Goal: Information Seeking & Learning: Learn about a topic

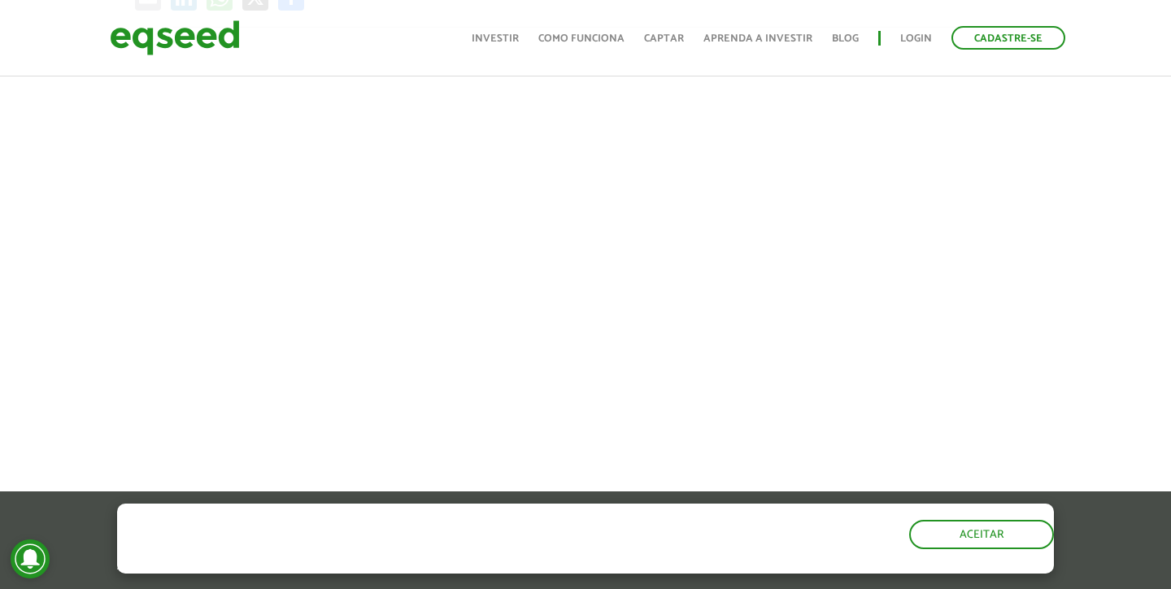
scroll to position [0, 2]
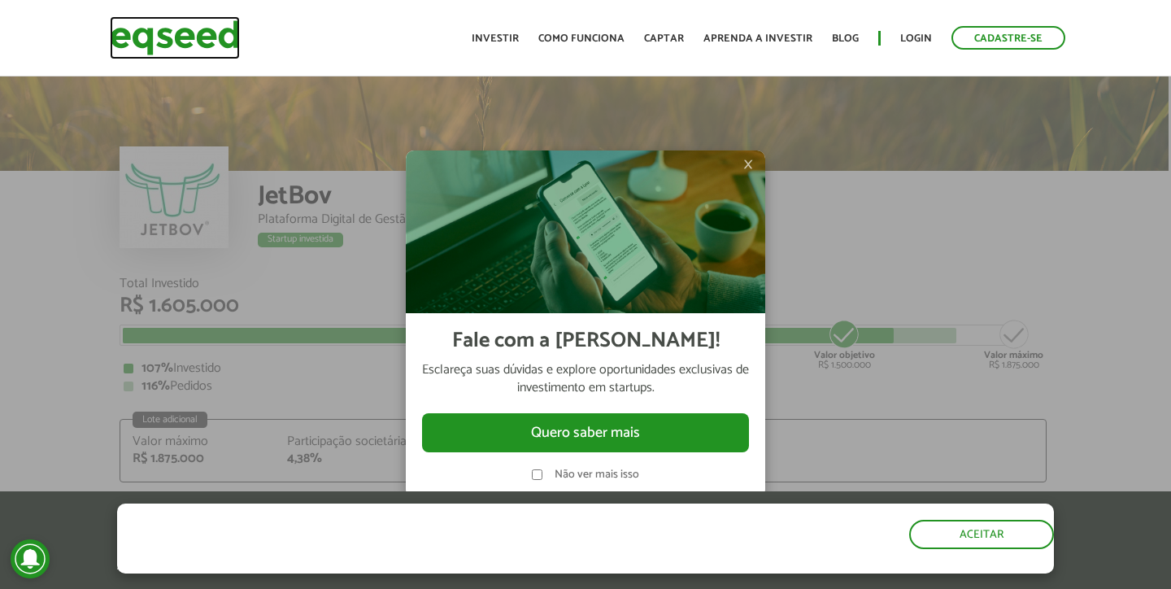
click at [203, 33] on img at bounding box center [175, 37] width 130 height 43
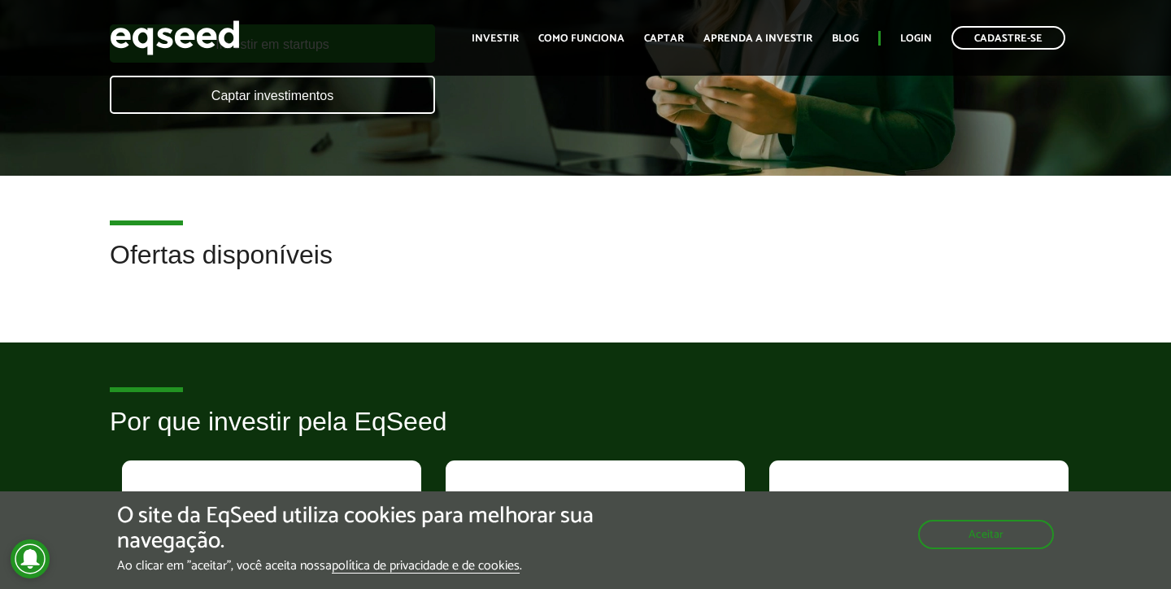
scroll to position [267, 0]
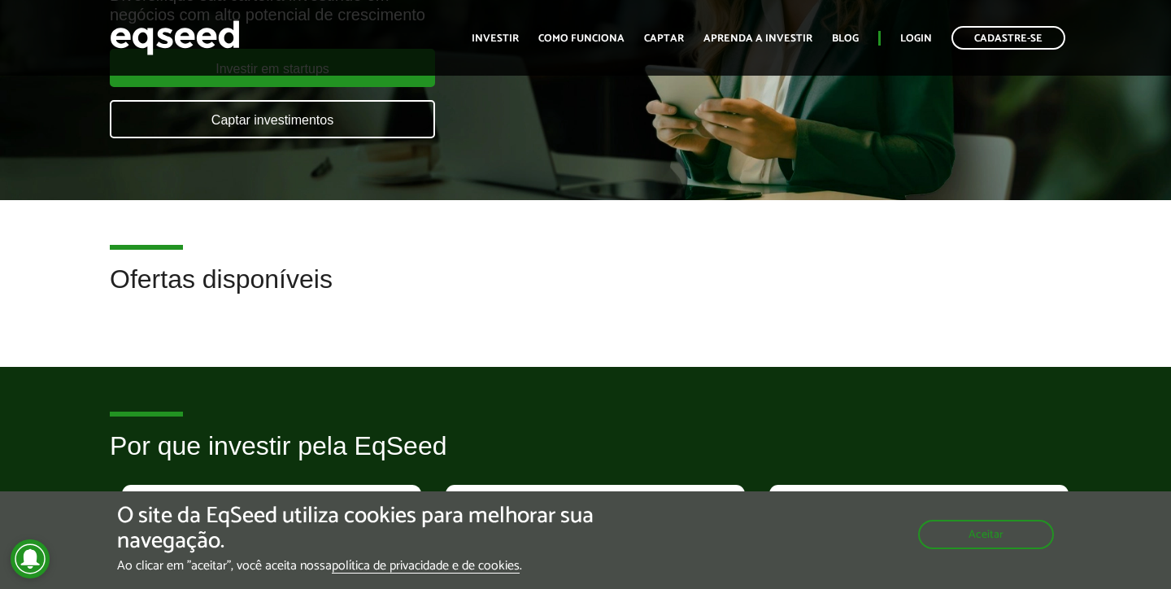
click at [511, 26] on ul "Início Investir Como funciona Captar Aprenda a investir Blog Login Cadastre-se" at bounding box center [768, 38] width 610 height 24
click at [487, 49] on ul "Início Investir Como funciona Captar Aprenda a investir Blog Login Cadastre-se" at bounding box center [768, 38] width 610 height 24
click at [491, 44] on link "Investir" at bounding box center [494, 38] width 47 height 11
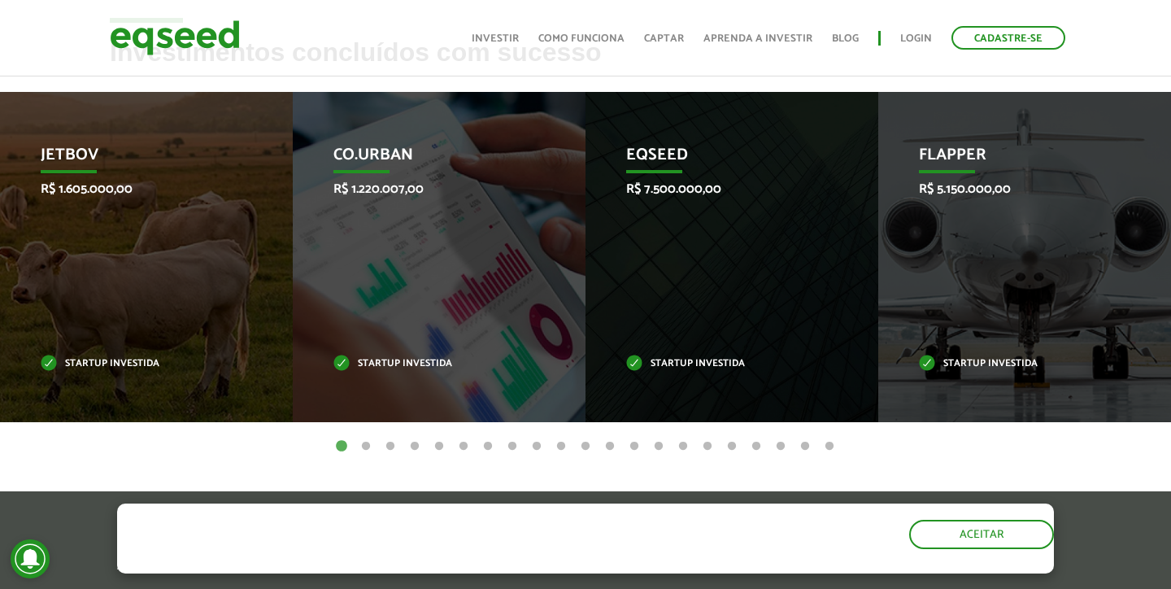
scroll to position [558, 0]
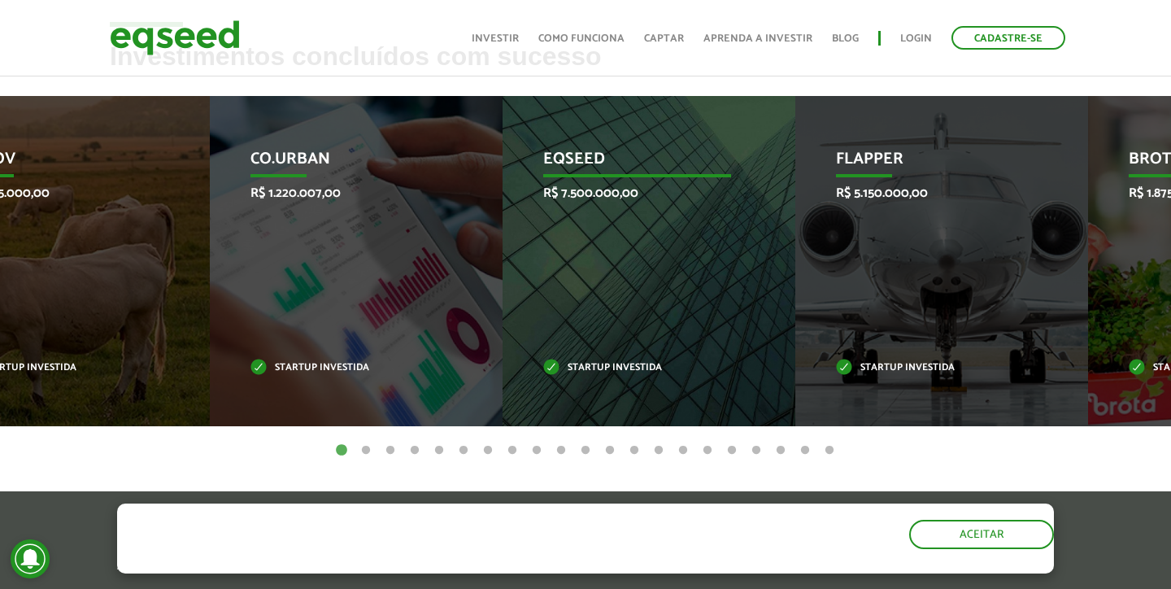
drag, startPoint x: 709, startPoint y: 279, endPoint x: 2, endPoint y: 263, distance: 707.4
click at [502, 263] on div "EqSeed R$ 7.500.000,00 Startup investida" at bounding box center [636, 261] width 268 height 330
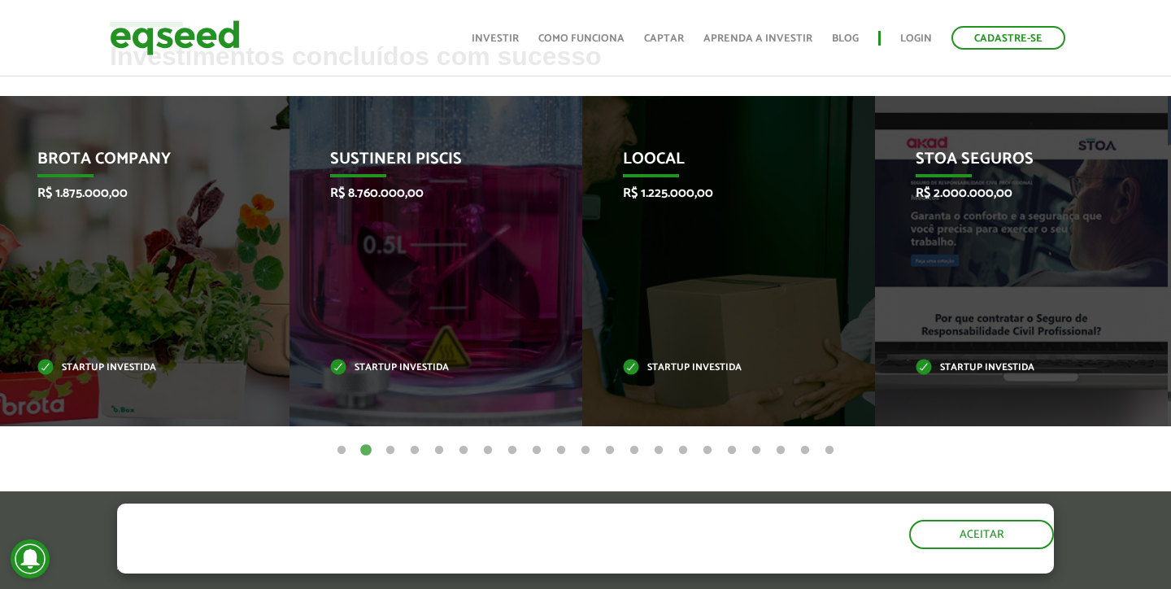
drag, startPoint x: 512, startPoint y: 331, endPoint x: 288, endPoint y: 337, distance: 224.4
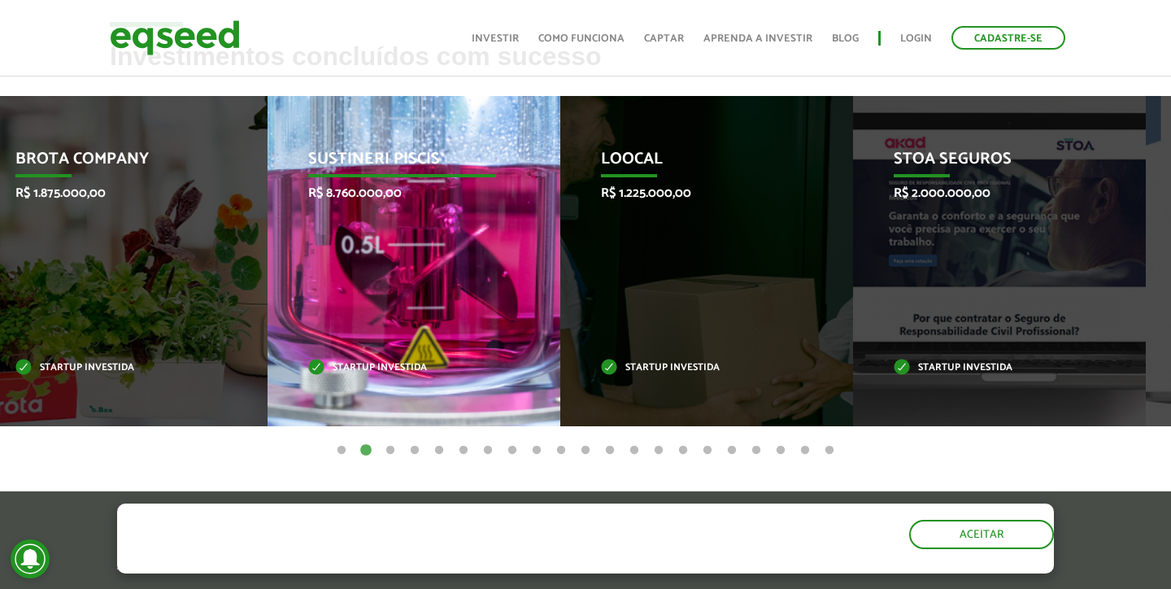
drag, startPoint x: 557, startPoint y: 242, endPoint x: 174, endPoint y: 243, distance: 382.9
click at [267, 243] on div "Sustineri Piscis R$ 8.760.000,00 Startup investida" at bounding box center [401, 261] width 268 height 330
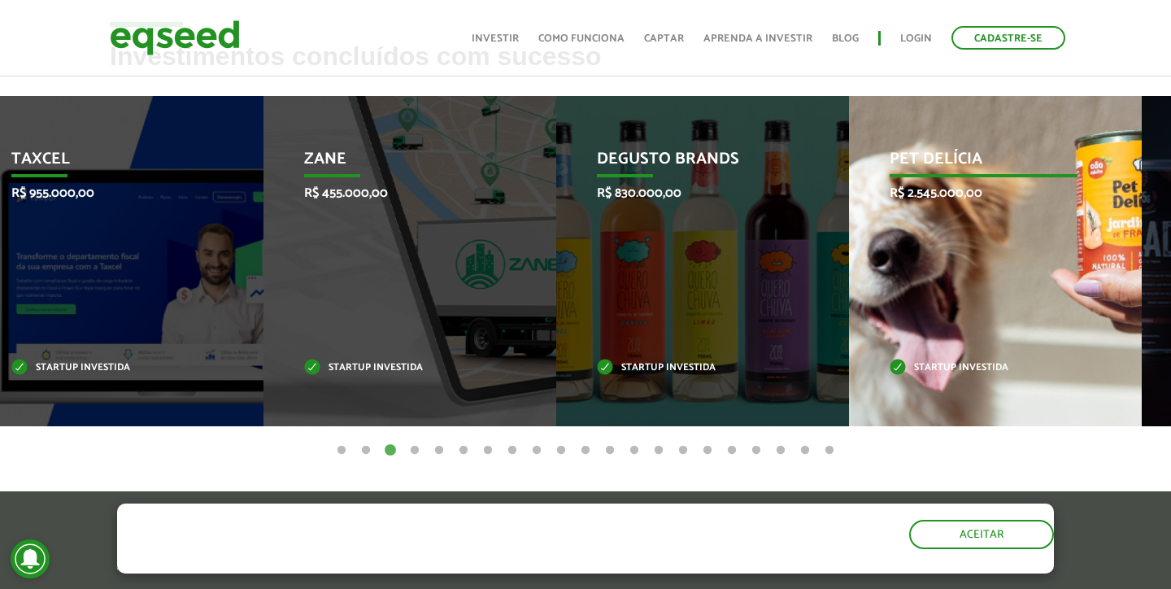
drag, startPoint x: 1097, startPoint y: 129, endPoint x: 931, endPoint y: 141, distance: 166.3
click at [941, 141] on div "Pet Delícia R$ 2.545.000,00 Startup investida" at bounding box center [983, 261] width 268 height 330
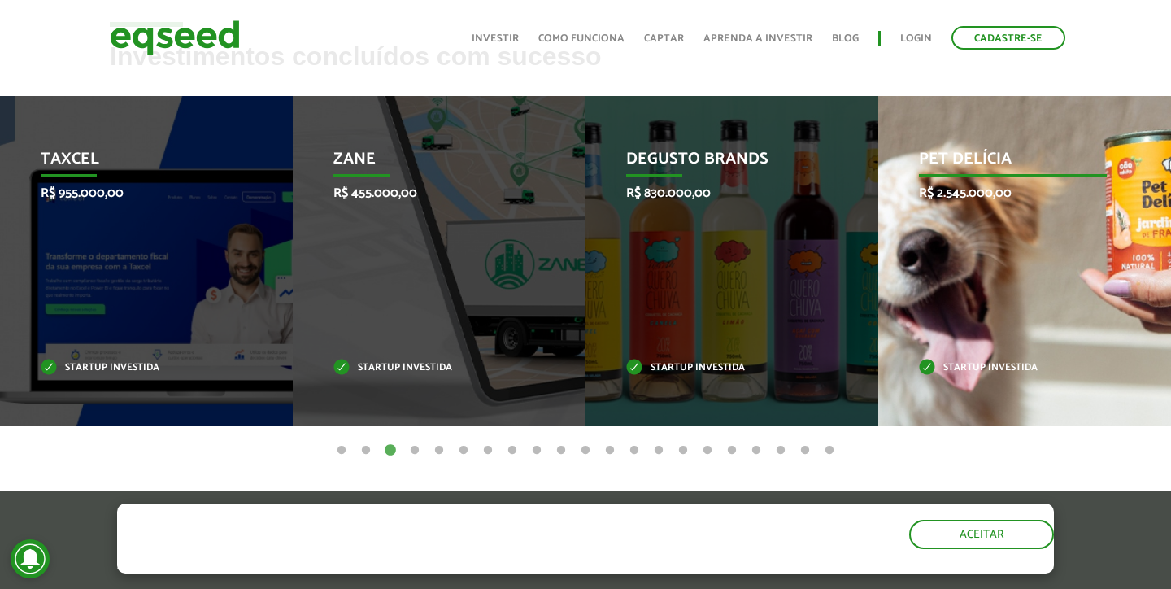
drag, startPoint x: 1055, startPoint y: 201, endPoint x: 795, endPoint y: 202, distance: 260.1
click at [878, 202] on div "Pet Delícia R$ 2.545.000,00 Startup investida" at bounding box center [1012, 261] width 268 height 330
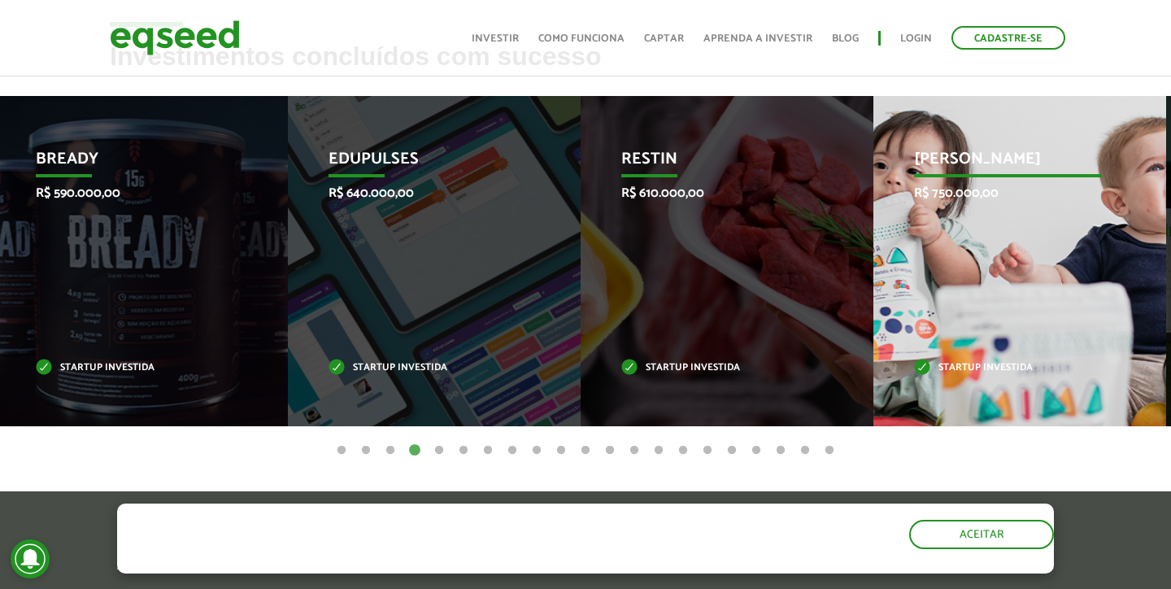
drag, startPoint x: 946, startPoint y: 172, endPoint x: 767, endPoint y: 173, distance: 178.9
click at [914, 173] on p "Jornada Mima" at bounding box center [1008, 164] width 188 height 28
drag, startPoint x: 971, startPoint y: 140, endPoint x: 489, endPoint y: 193, distance: 485.0
click at [874, 193] on div "Jornada Mima R$ 750.000,00 Startup investida" at bounding box center [1008, 261] width 268 height 330
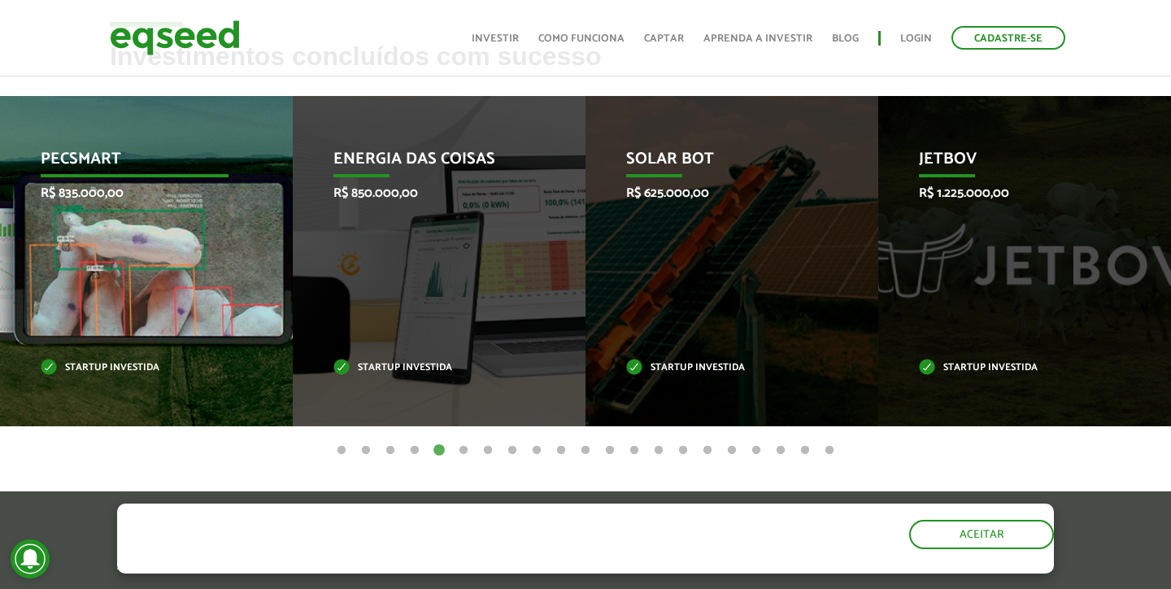
click at [190, 244] on div "Pecsmart R$ 835.000,00 Startup investida" at bounding box center [134, 261] width 268 height 330
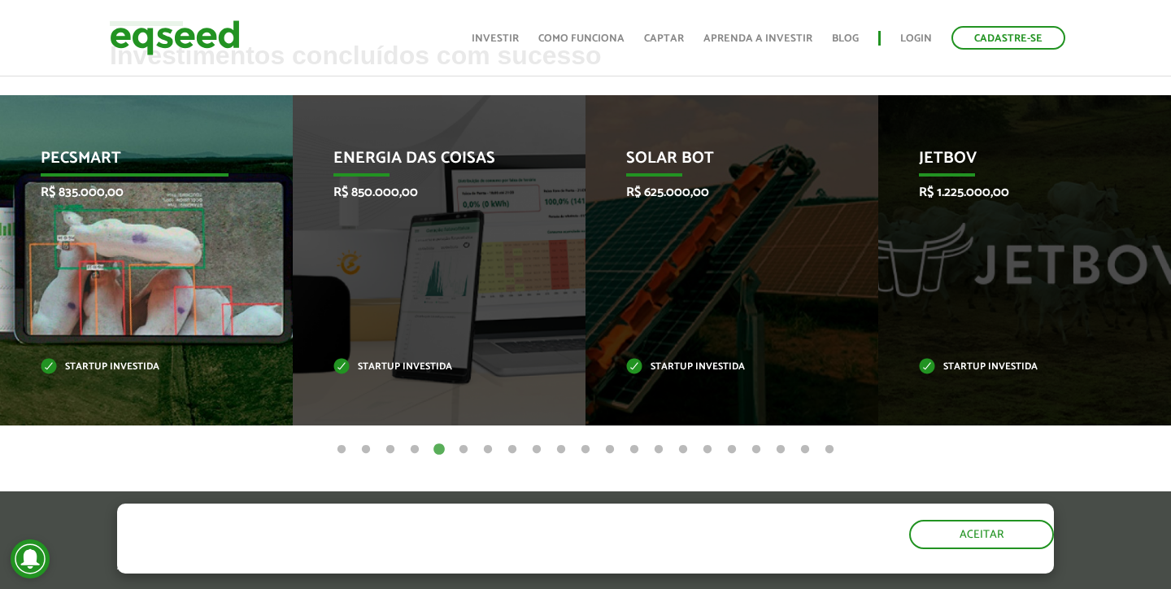
click at [93, 149] on p "Pecsmart" at bounding box center [135, 163] width 188 height 28
click at [96, 157] on p "Pecsmart" at bounding box center [135, 163] width 188 height 28
click at [96, 159] on p "Pecsmart" at bounding box center [135, 163] width 188 height 28
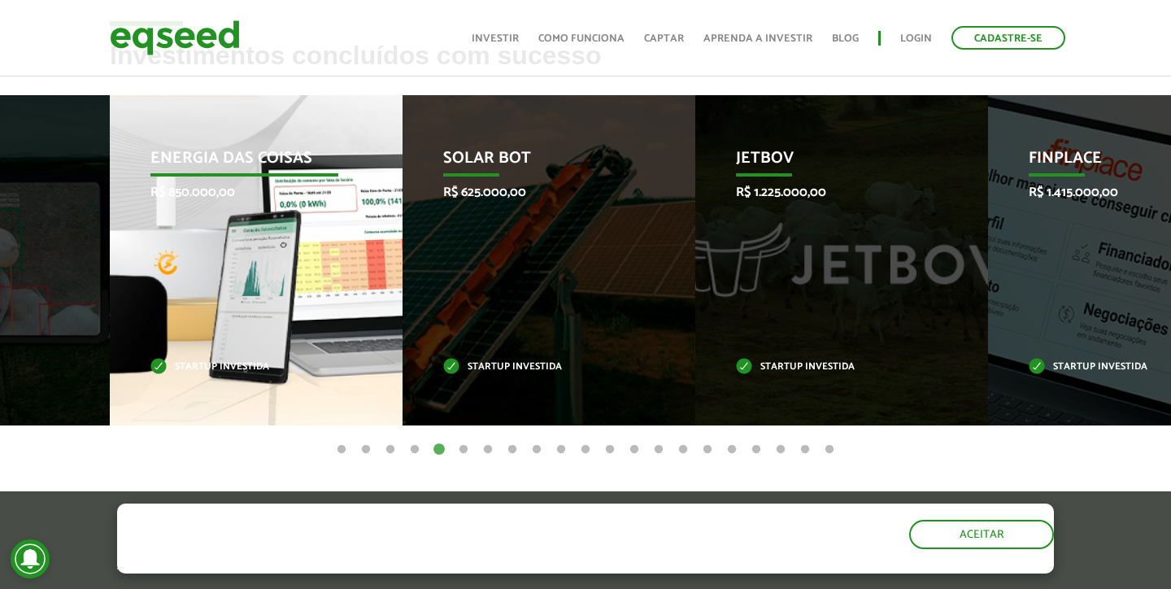
drag, startPoint x: 468, startPoint y: 258, endPoint x: 225, endPoint y: 258, distance: 243.1
click at [228, 258] on div "Energia das Coisas R$ 850.000,00 Startup investida" at bounding box center [244, 260] width 268 height 330
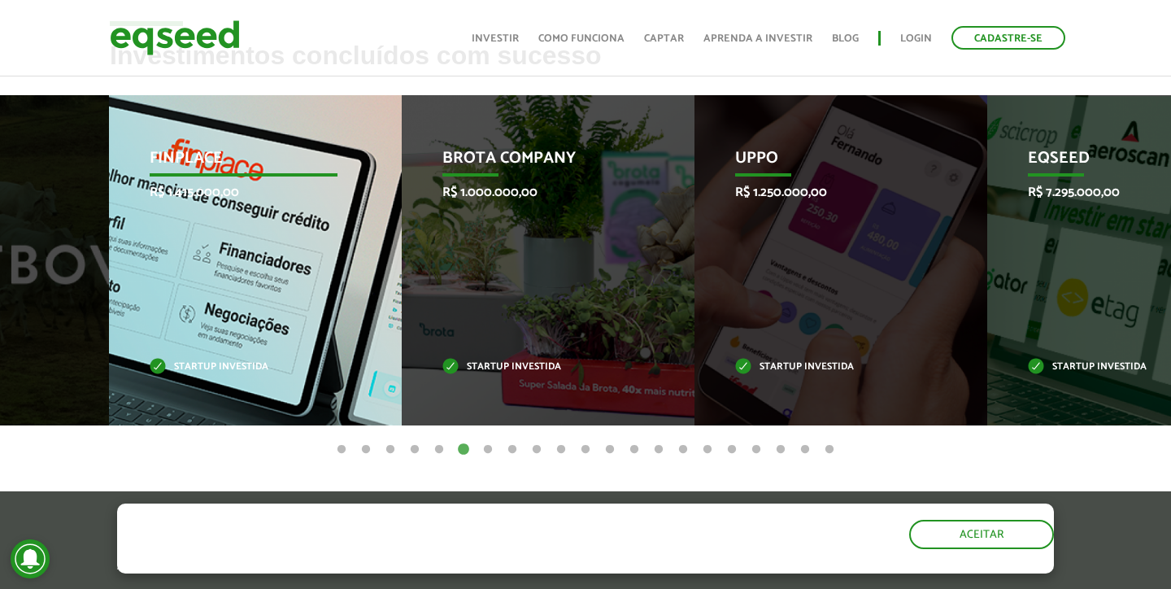
drag, startPoint x: 242, startPoint y: 259, endPoint x: 505, endPoint y: 202, distance: 268.5
click at [377, 202] on div "Finplace R$ 1.415.000,00 Startup investida" at bounding box center [243, 260] width 268 height 330
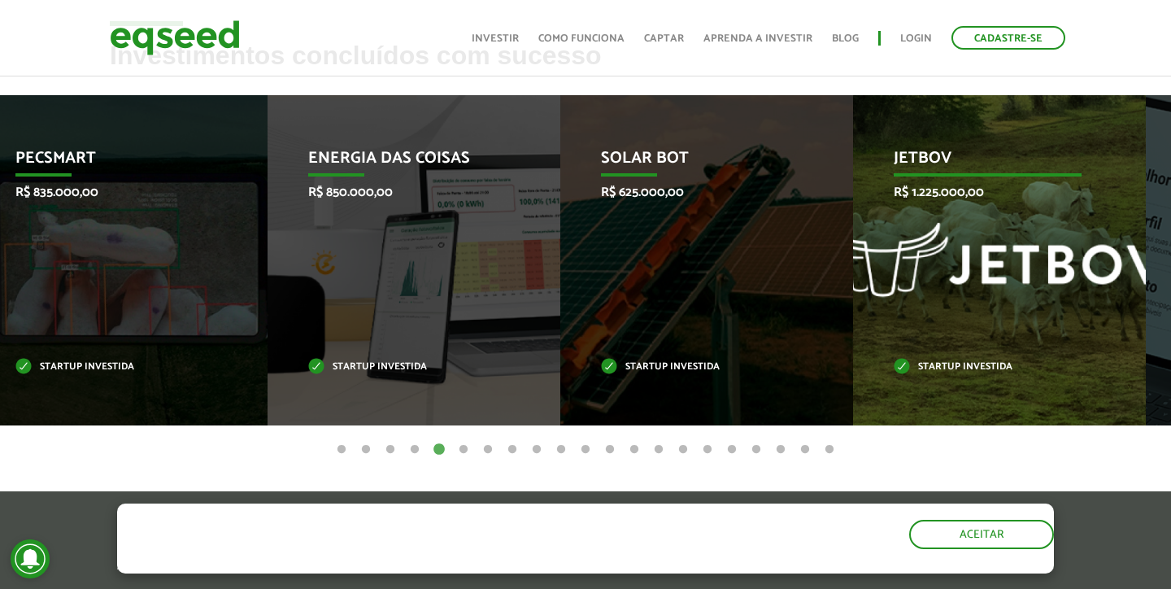
drag, startPoint x: 1039, startPoint y: 231, endPoint x: 792, endPoint y: 233, distance: 247.1
click at [853, 233] on div "JetBov R$ 1.225.000,00 Startup investida" at bounding box center [987, 260] width 268 height 330
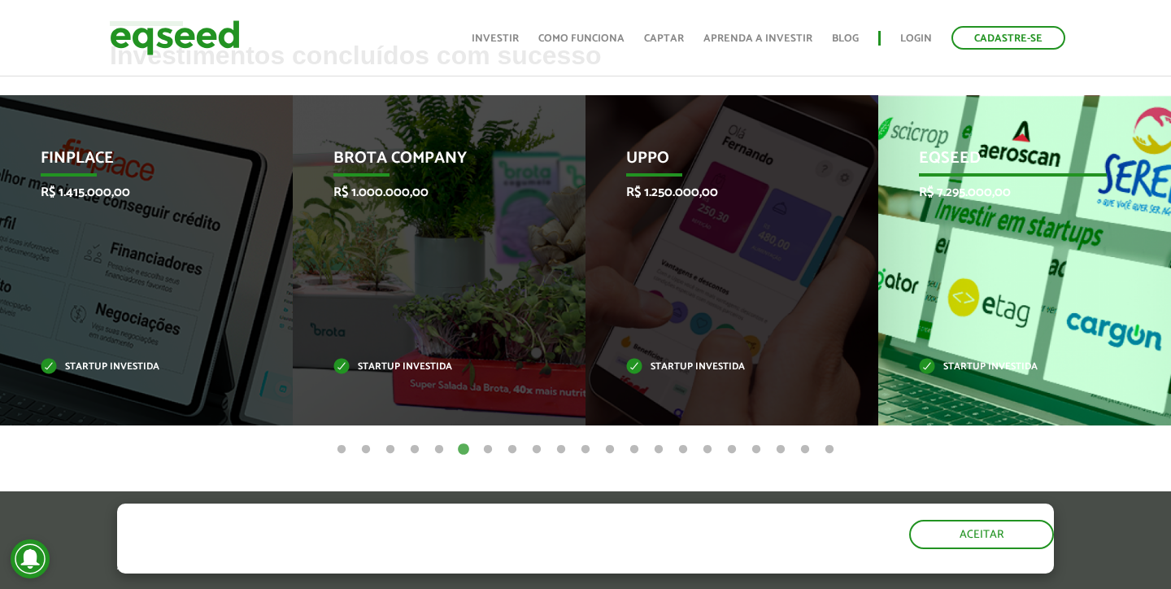
drag, startPoint x: 899, startPoint y: 272, endPoint x: 776, endPoint y: 275, distance: 123.6
click at [878, 275] on div "EqSeed R$ 7.295.000,00 Startup investida" at bounding box center [1012, 260] width 268 height 330
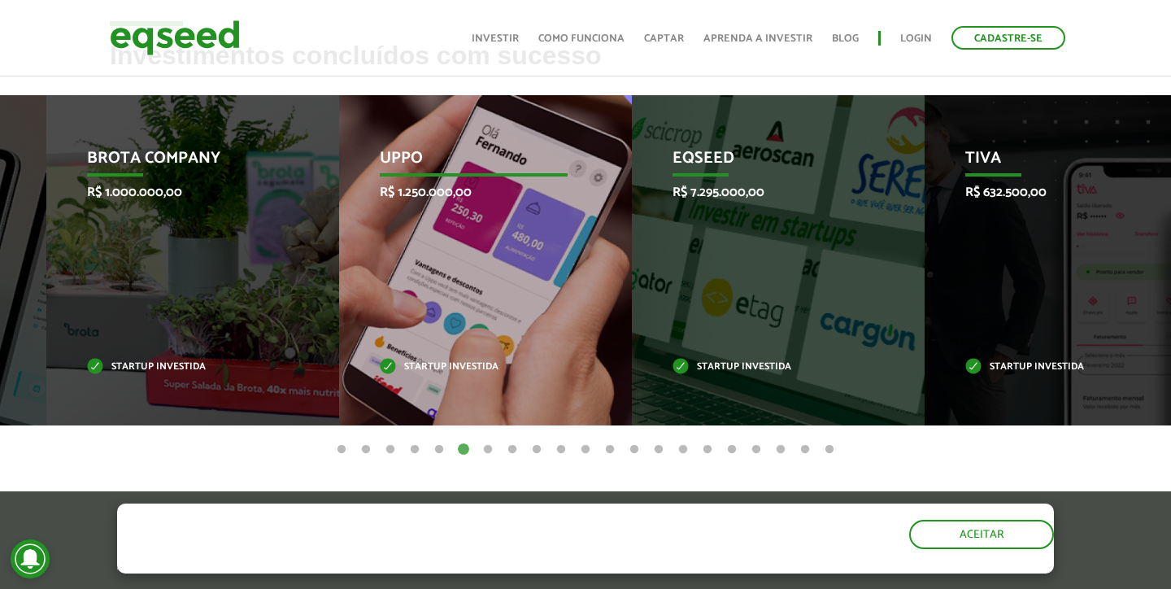
drag, startPoint x: 777, startPoint y: 280, endPoint x: 539, endPoint y: 303, distance: 239.4
click at [539, 303] on div "Uppo R$ 1.250.000,00 Startup investida" at bounding box center [473, 260] width 268 height 330
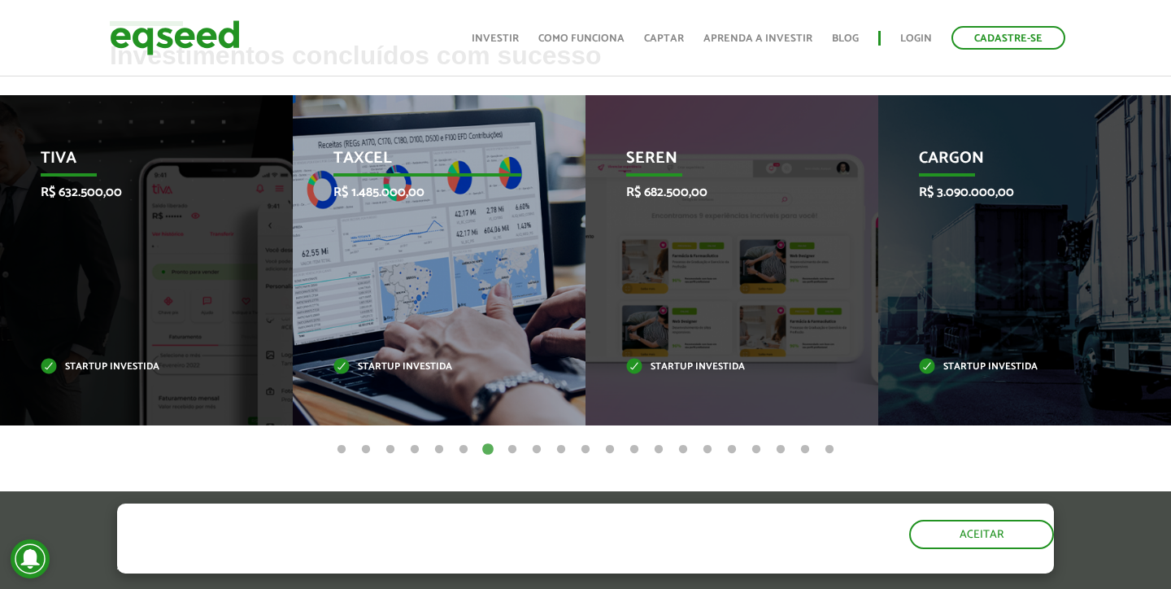
drag, startPoint x: 519, startPoint y: 306, endPoint x: 352, endPoint y: 316, distance: 167.7
click at [352, 316] on div "Taxcel R$ 1.485.000,00 Startup investida" at bounding box center [427, 260] width 268 height 330
drag, startPoint x: 408, startPoint y: 332, endPoint x: 119, endPoint y: 346, distance: 289.8
click at [293, 346] on div "Taxcel R$ 1.485.000,00 Startup investida" at bounding box center [427, 260] width 268 height 330
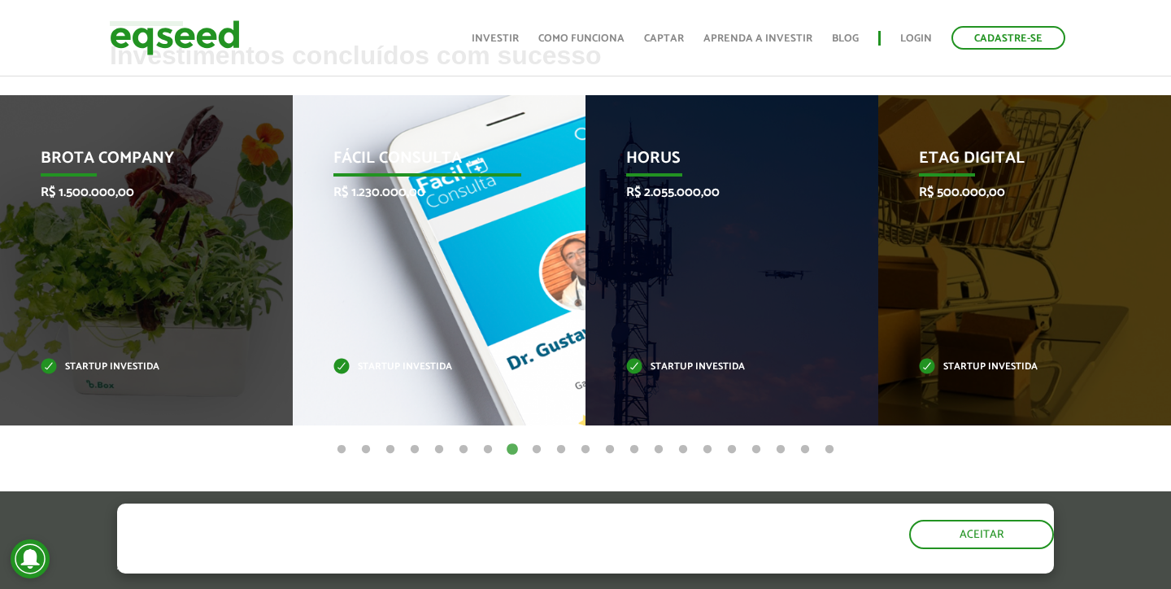
drag, startPoint x: 387, startPoint y: 348, endPoint x: 53, endPoint y: 350, distance: 334.1
click at [293, 350] on div "Fácil Consulta R$ 1.230.000,00 Startup investida" at bounding box center [427, 260] width 268 height 330
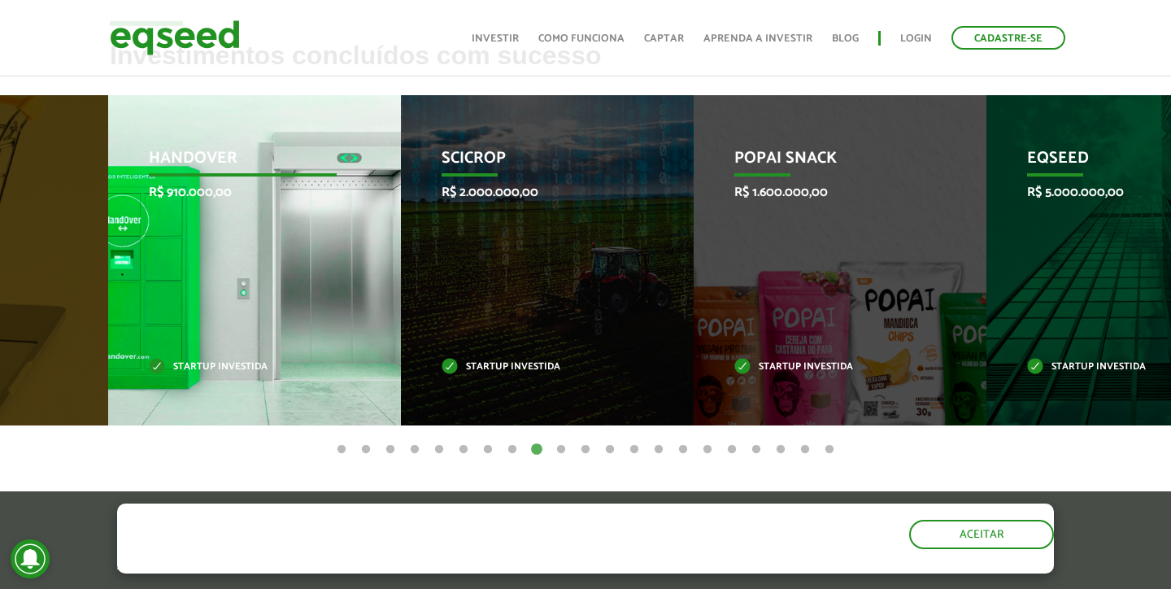
drag, startPoint x: 53, startPoint y: 350, endPoint x: 485, endPoint y: 397, distance: 435.0
click at [376, 397] on div "HandOver R$ 910.000,00 Startup investida" at bounding box center [242, 260] width 268 height 330
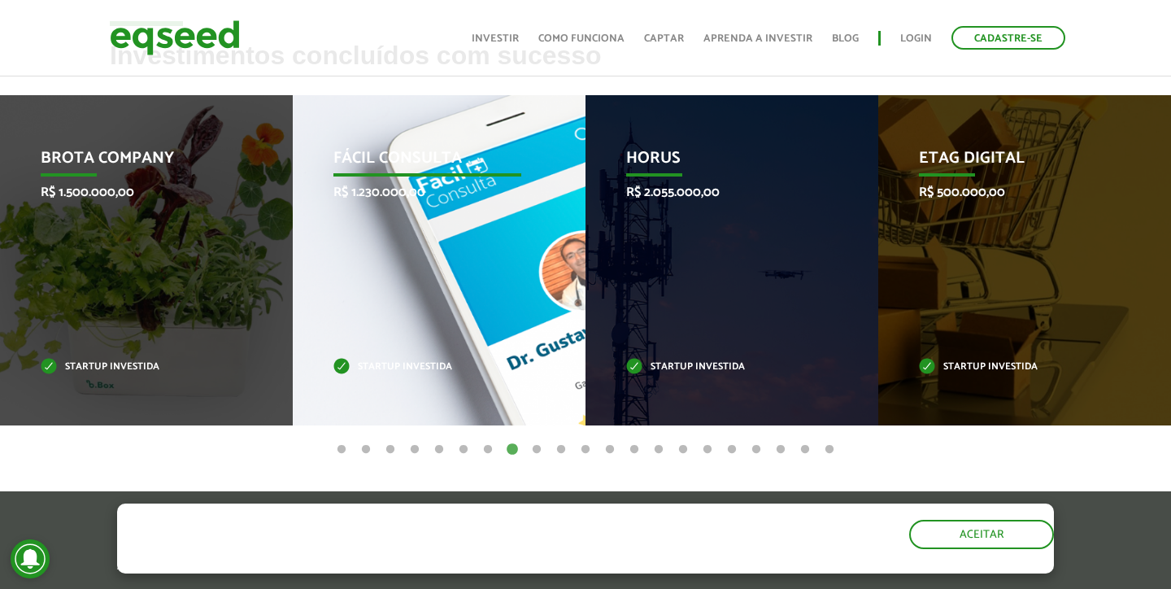
click at [389, 154] on p "Fácil Consulta" at bounding box center [427, 163] width 188 height 28
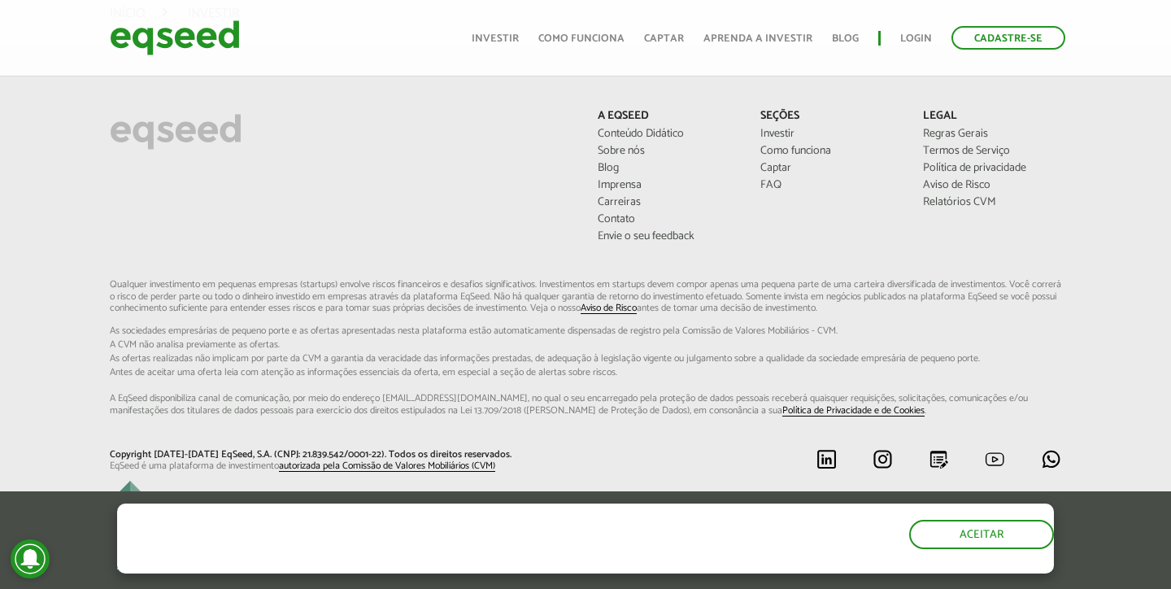
scroll to position [1180, 0]
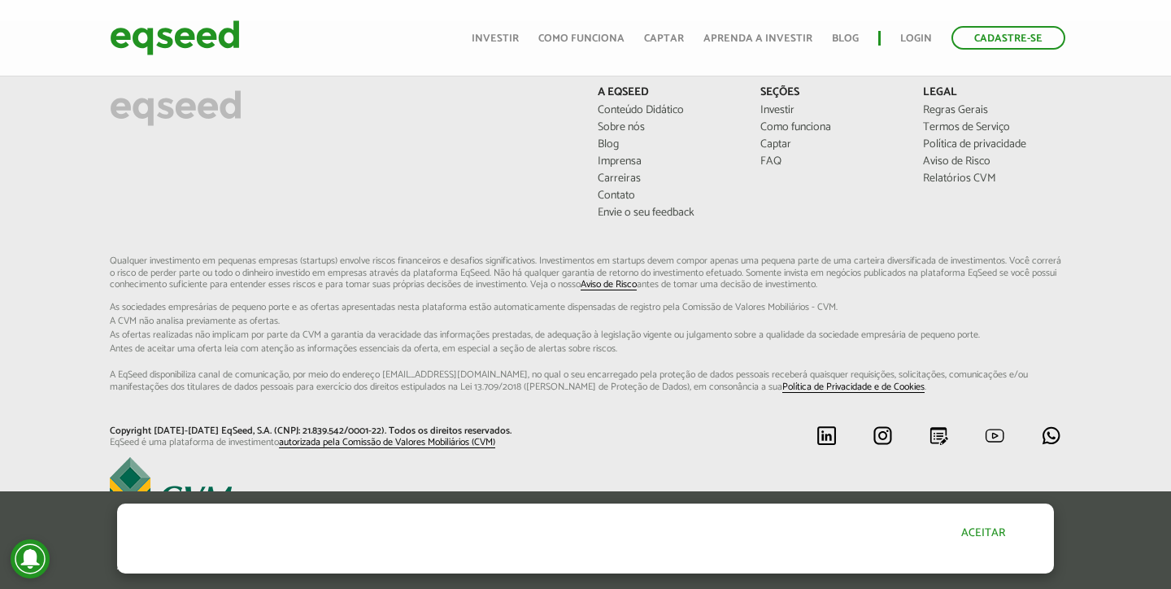
click at [970, 547] on div "O site da EqSeed utiliza cookies para melhorar sua navegação. Ao clicar em "ace…" at bounding box center [585, 538] width 936 height 70
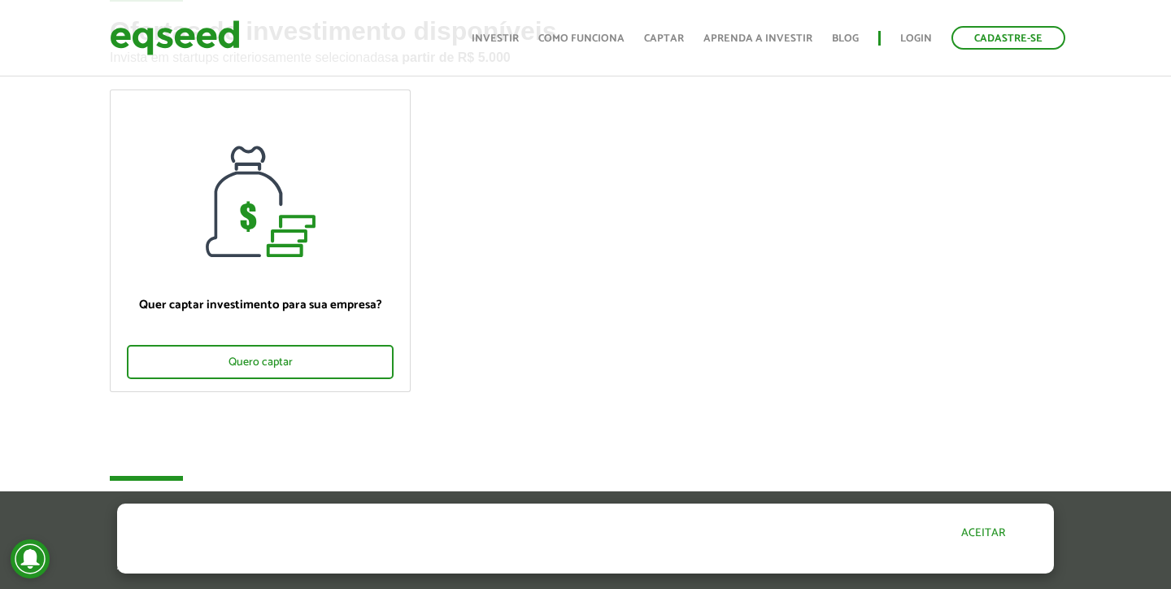
scroll to position [50, 0]
